Goal: Transaction & Acquisition: Purchase product/service

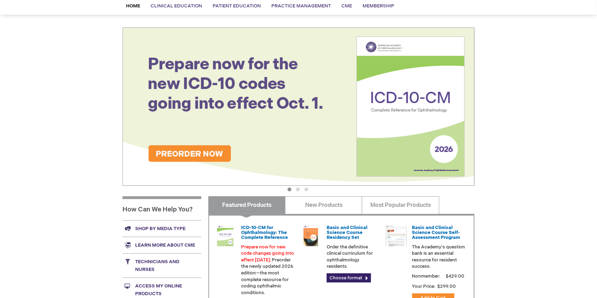
scroll to position [70, 0]
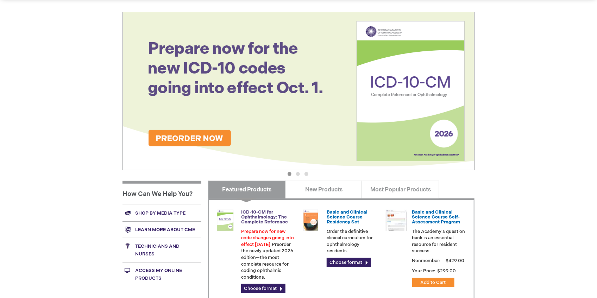
click at [266, 214] on link "ICD-10-CM for Ophthalmology: The Complete Reference" at bounding box center [264, 217] width 47 height 16
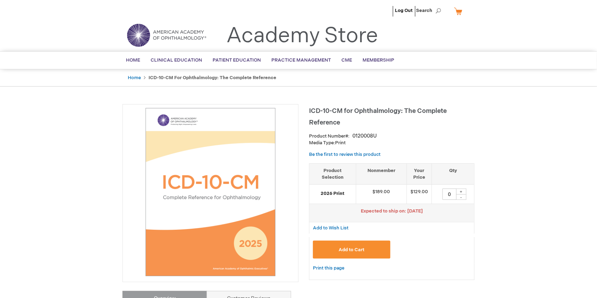
click at [459, 192] on div "+" at bounding box center [461, 192] width 11 height 6
type input "1"
click at [362, 248] on span "Add to Cart" at bounding box center [351, 250] width 26 height 6
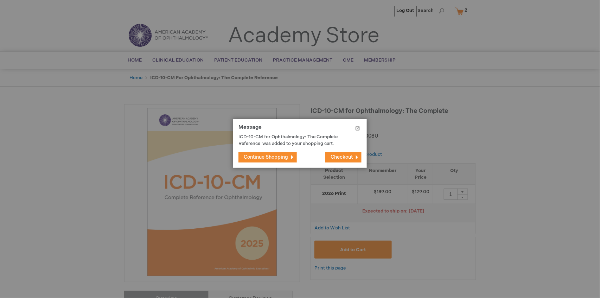
click at [338, 157] on span "Checkout" at bounding box center [342, 157] width 22 height 6
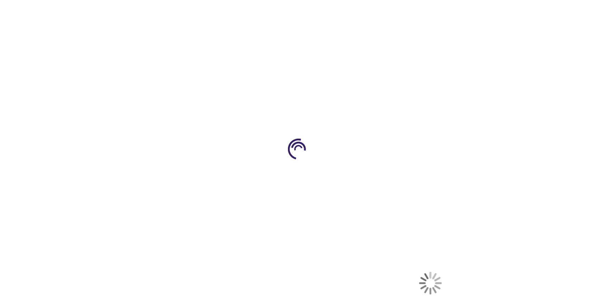
select select "US"
select select "12"
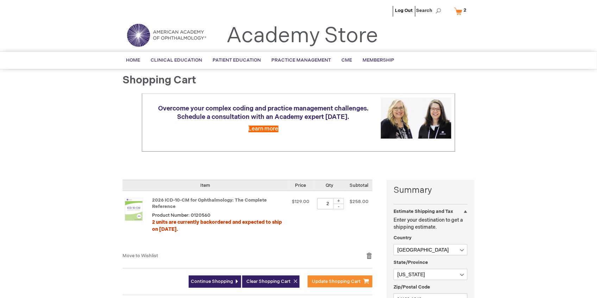
drag, startPoint x: 213, startPoint y: 217, endPoint x: 190, endPoint y: 214, distance: 22.7
click at [190, 214] on div "2026 ICD-10-CM for Ophthalmology: The Complete Reference Product Number: 012056…" at bounding box center [218, 221] width 133 height 47
copy span "0120560"
